Goal: Task Accomplishment & Management: Use online tool/utility

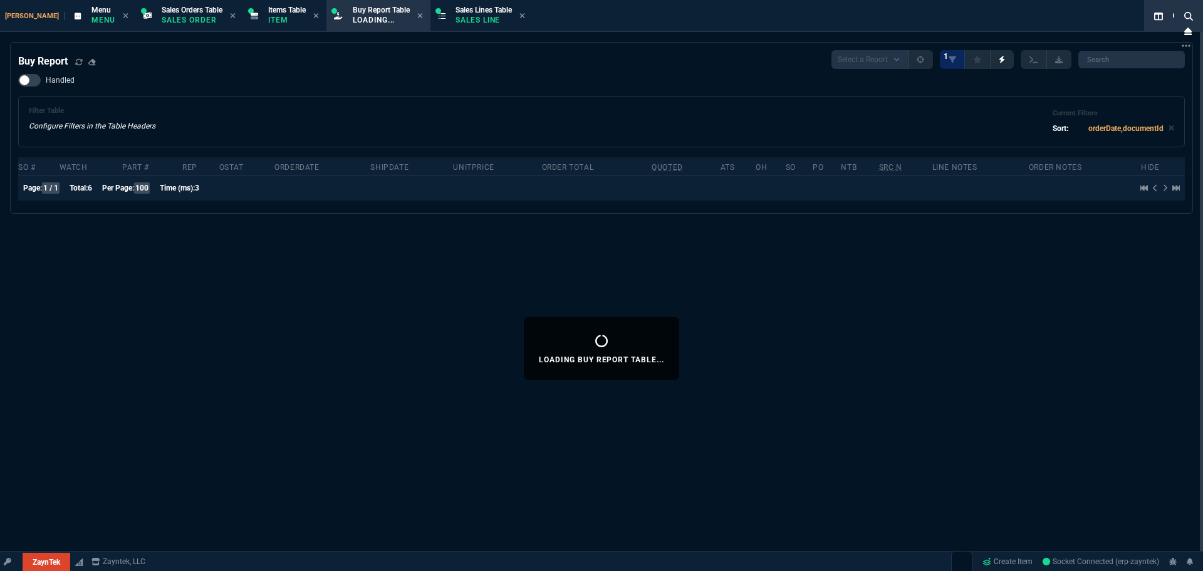
select select "9: OCAM"
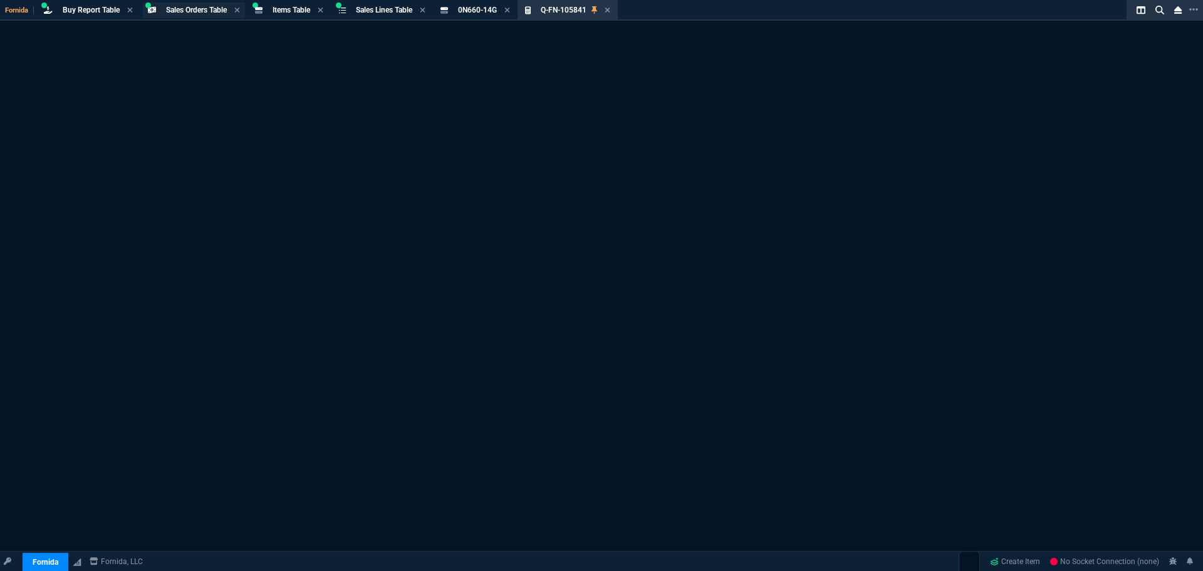
select select "9: OCAM"
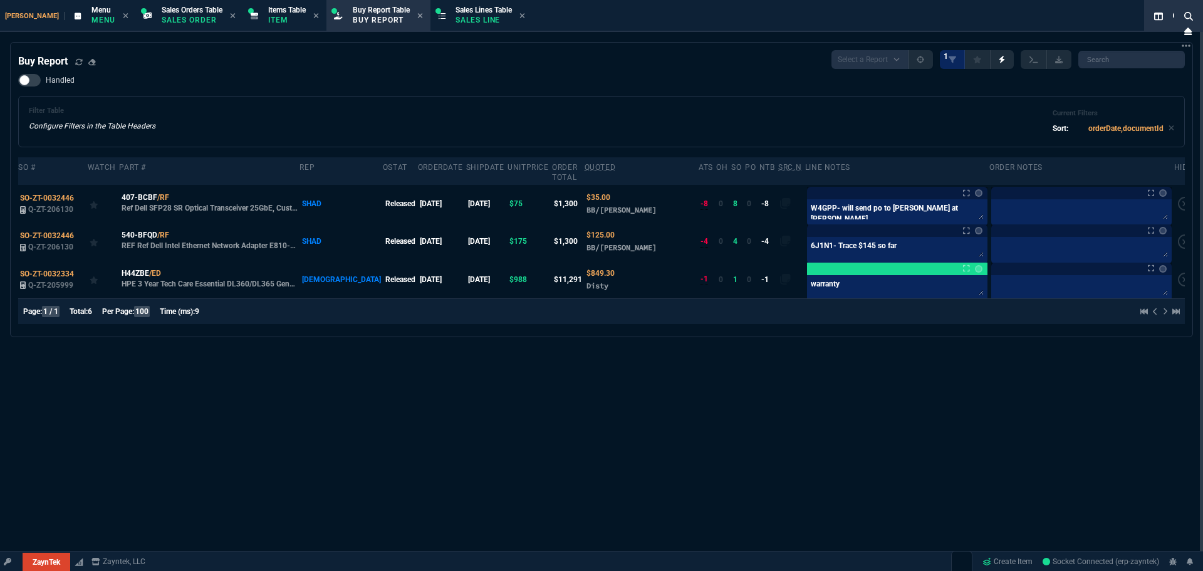
select select "9: OCAM"
